Goal: Check status: Check status

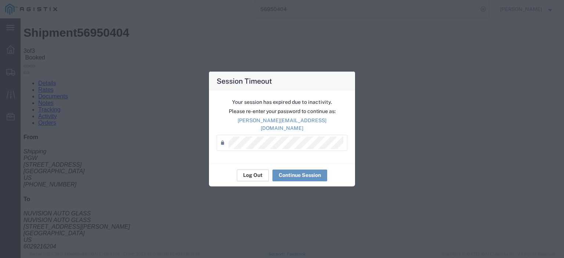
click at [260, 172] on button "Log Out" at bounding box center [253, 176] width 32 height 12
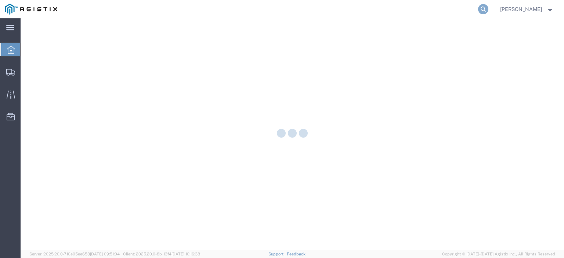
click at [488, 4] on icon at bounding box center [483, 9] width 10 height 10
paste input "56995016"
type input "56995016"
